Goal: Task Accomplishment & Management: Manage account settings

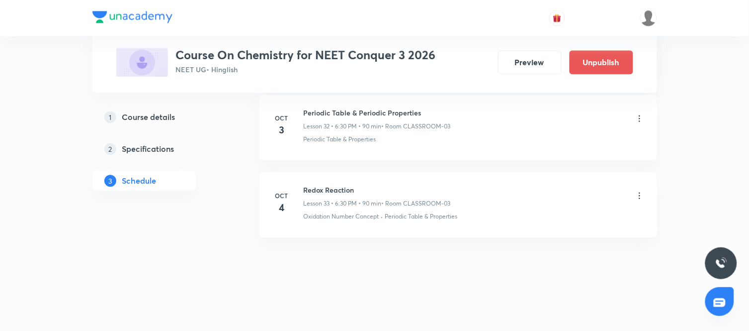
scroll to position [2566, 0]
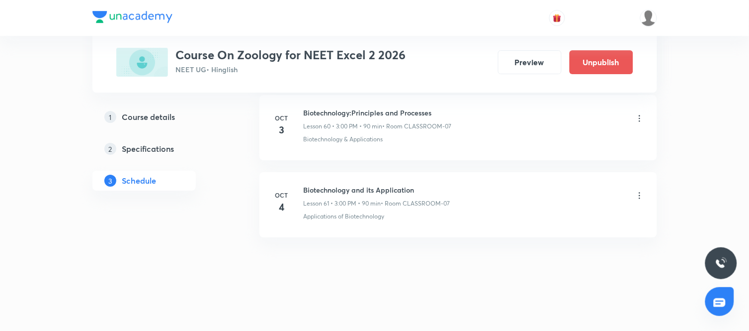
scroll to position [4716, 0]
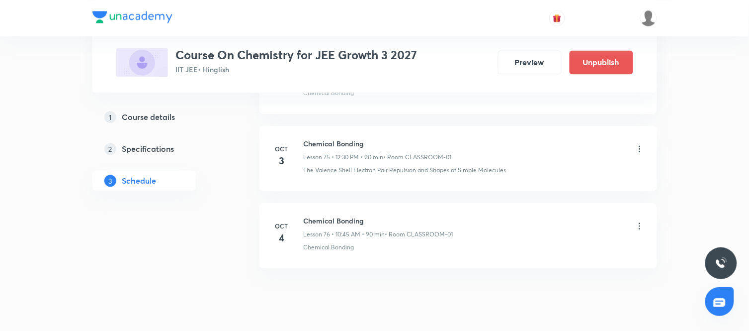
scroll to position [6333, 0]
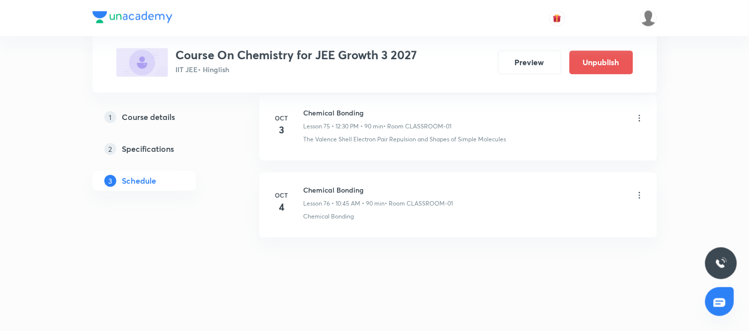
click at [330, 189] on h6 "Chemical Bonding" at bounding box center [379, 189] width 150 height 10
copy h6 "Chemical Bonding"
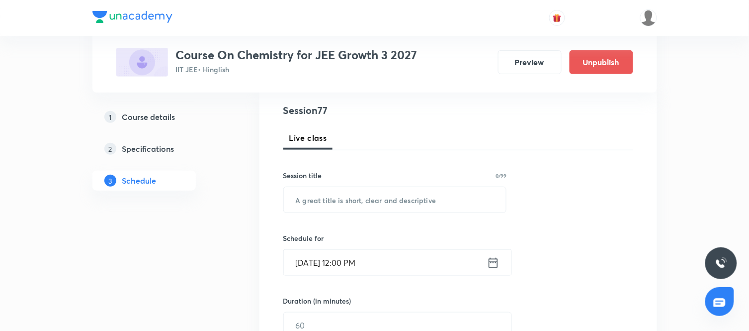
scroll to position [113, 0]
click at [358, 199] on input "text" at bounding box center [395, 198] width 223 height 25
paste input "Chemical Bonding"
type input "Chemical Bonding"
click at [489, 261] on icon at bounding box center [493, 261] width 9 height 10
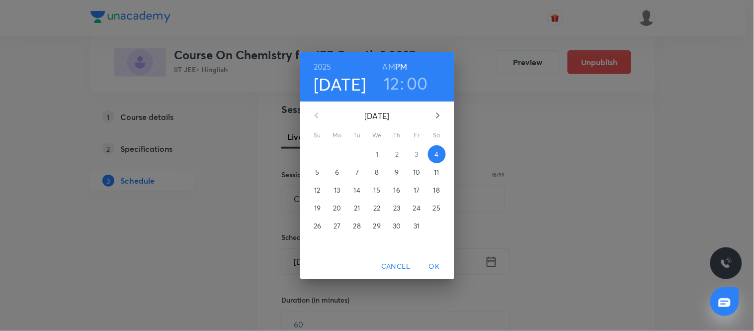
click at [419, 92] on h3 "00" at bounding box center [417, 83] width 21 height 21
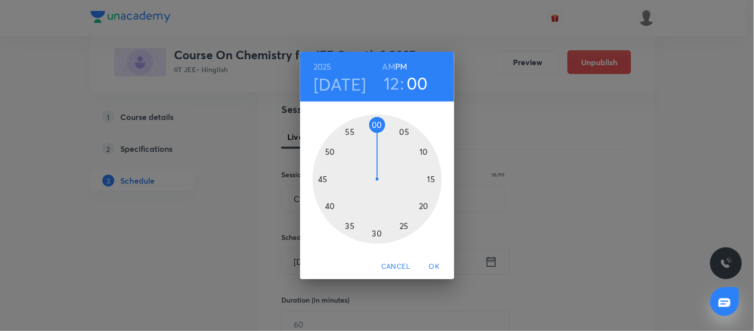
click at [376, 234] on div at bounding box center [377, 178] width 129 height 129
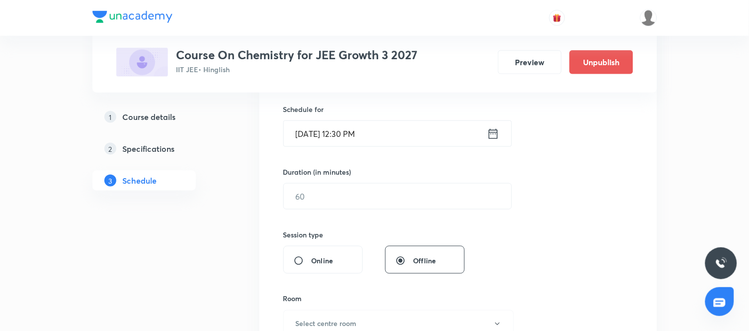
scroll to position [241, 0]
click at [334, 200] on input "text" at bounding box center [398, 195] width 228 height 25
type input "90"
click at [471, 254] on div "Session 77 Live class Session title 16/99 Chemical Bonding ​ Schedule for Oct 4…" at bounding box center [458, 207] width 350 height 467
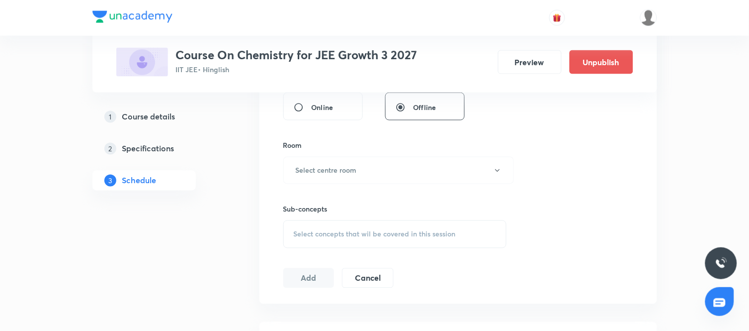
scroll to position [396, 0]
click at [379, 171] on button "Select centre room" at bounding box center [398, 167] width 231 height 27
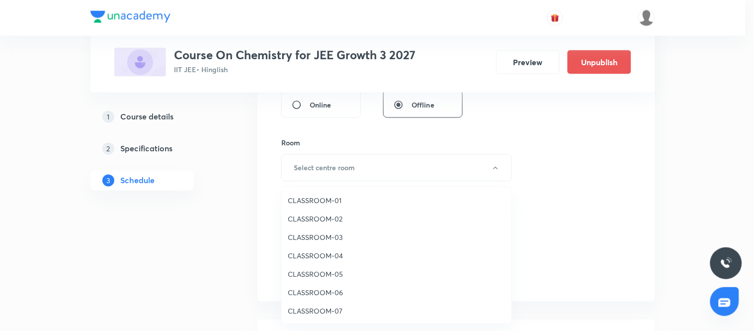
click at [317, 197] on span "CLASSROOM-01" at bounding box center [397, 200] width 218 height 10
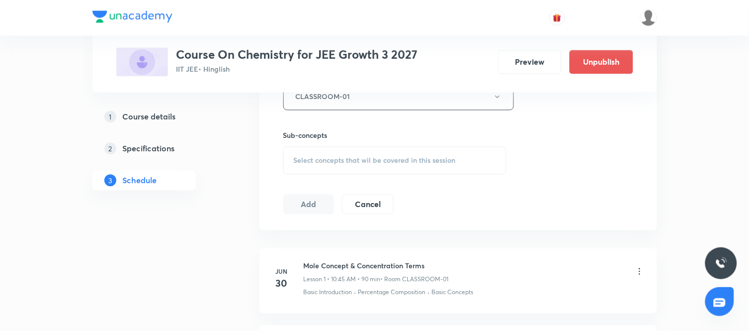
scroll to position [469, 0]
click at [429, 168] on div "Select concepts that wil be covered in this session" at bounding box center [395, 159] width 224 height 28
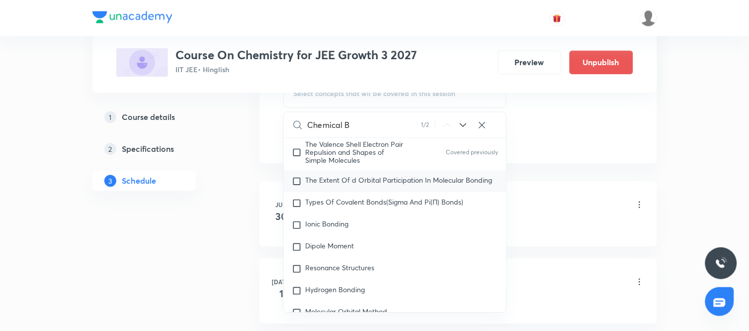
scroll to position [14256, 0]
type input "Chemical B"
click at [350, 185] on p "The Extent Of d Orbital Participation In Molecular Bonding" at bounding box center [399, 181] width 187 height 10
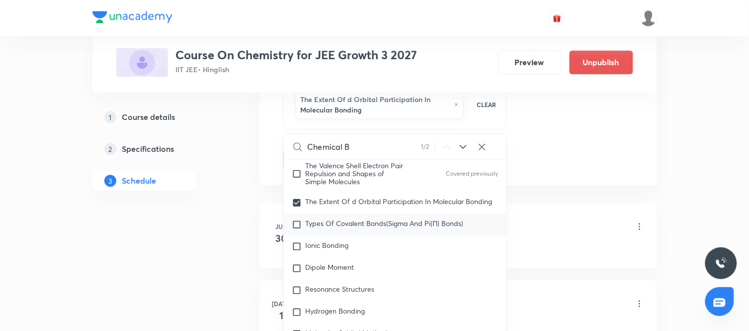
click at [351, 228] on span "Types Of Covalent Bonds(Sigma And Pi(Π) Bonds)" at bounding box center [385, 222] width 158 height 9
checkbox input "true"
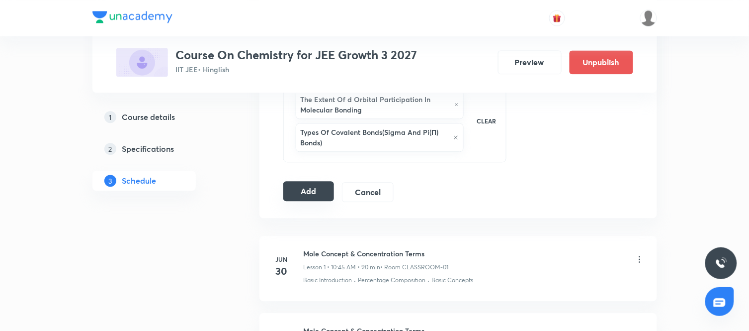
click at [309, 196] on button "Add" at bounding box center [308, 191] width 51 height 20
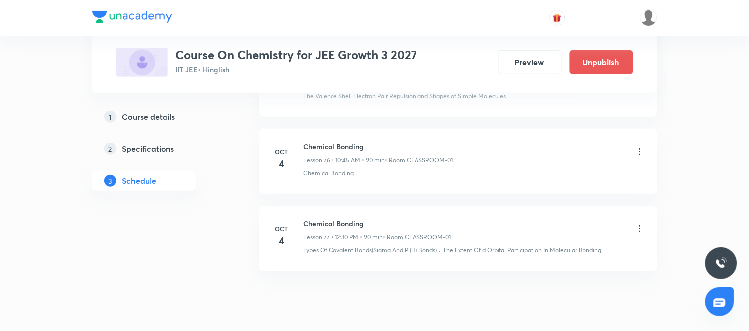
scroll to position [5953, 0]
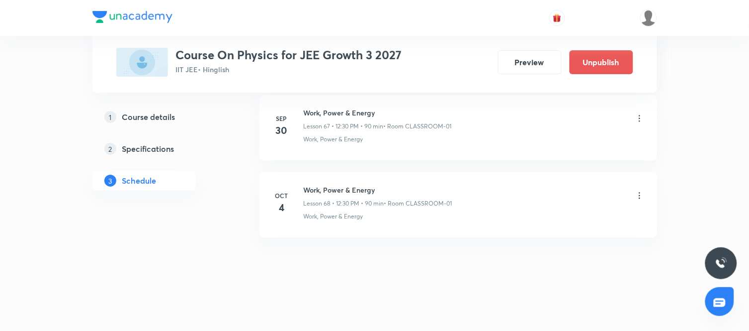
click at [638, 192] on icon at bounding box center [640, 195] width 10 height 10
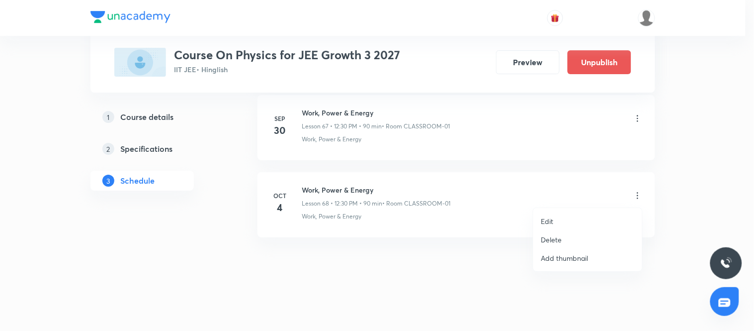
click at [553, 237] on p "Delete" at bounding box center [551, 239] width 21 height 10
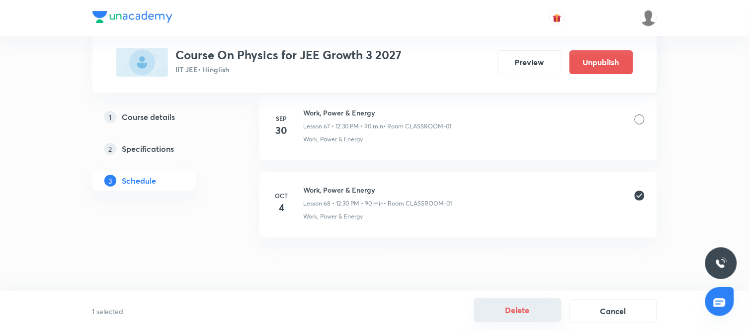
click at [515, 309] on button "Delete" at bounding box center [518, 310] width 88 height 24
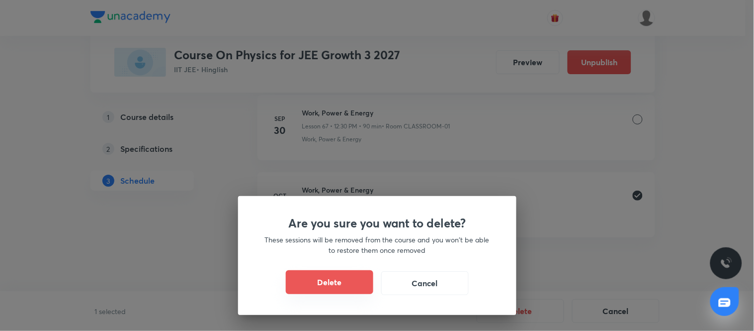
click at [352, 277] on button "Delete" at bounding box center [330, 282] width 88 height 24
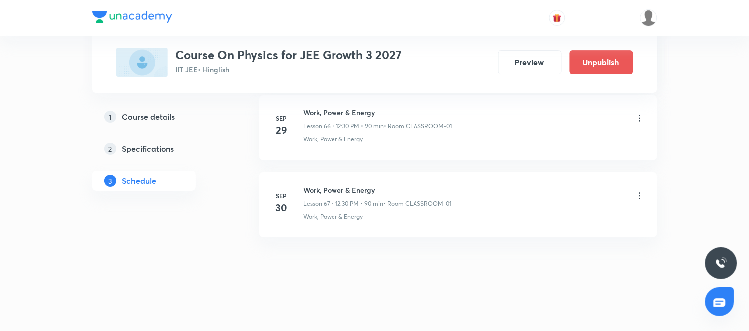
scroll to position [5635, 0]
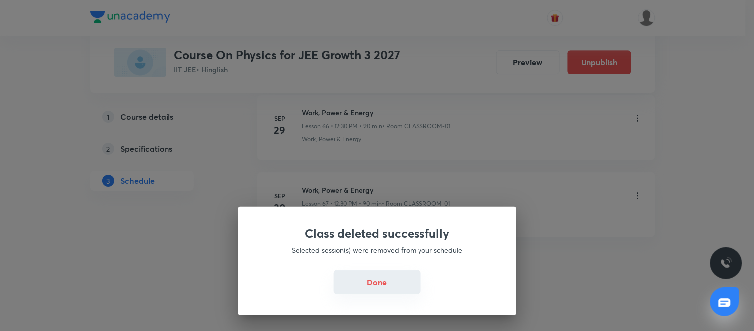
click at [371, 280] on button "Done" at bounding box center [378, 282] width 88 height 24
